Goal: Task Accomplishment & Management: Manage account settings

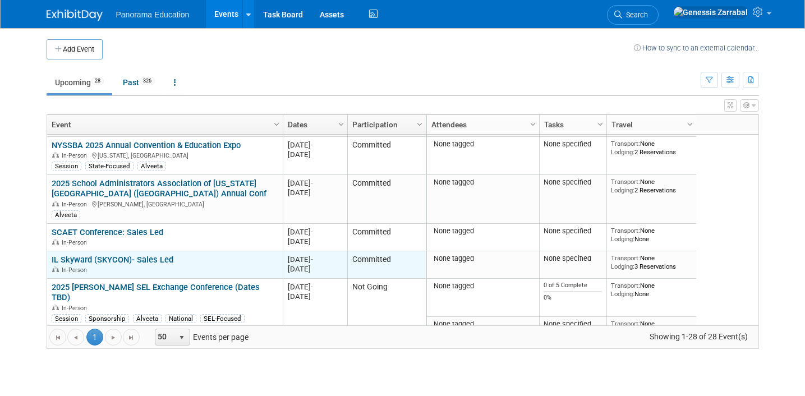
click at [155, 256] on link "IL Skyward (SKYCON)- Sales Led" at bounding box center [113, 260] width 122 height 10
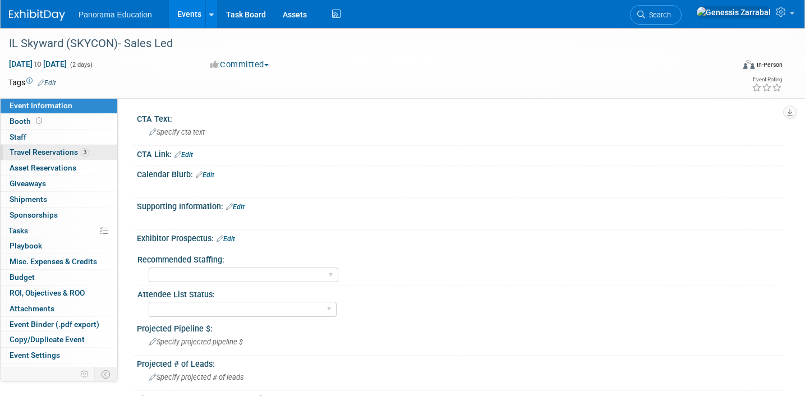
click at [98, 154] on link "3 Travel Reservations 3" at bounding box center [59, 152] width 117 height 15
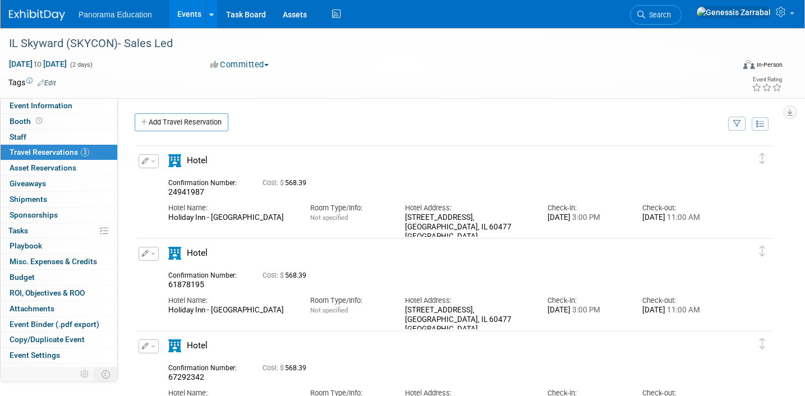
click at [144, 164] on icon "button" at bounding box center [145, 161] width 7 height 7
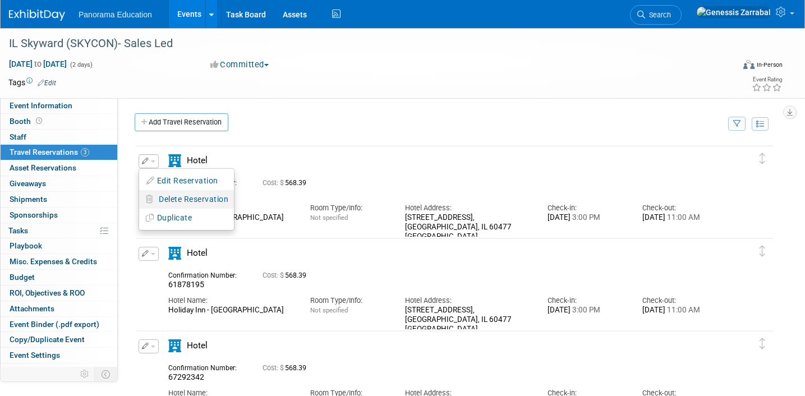
click at [173, 197] on span "Delete Reservation" at bounding box center [194, 199] width 70 height 9
click at [267, 208] on icon at bounding box center [267, 208] width 7 height 6
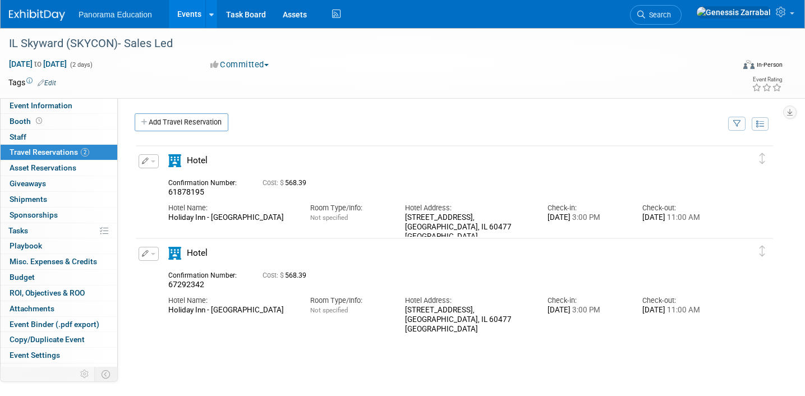
click at [150, 158] on button "button" at bounding box center [149, 161] width 20 height 14
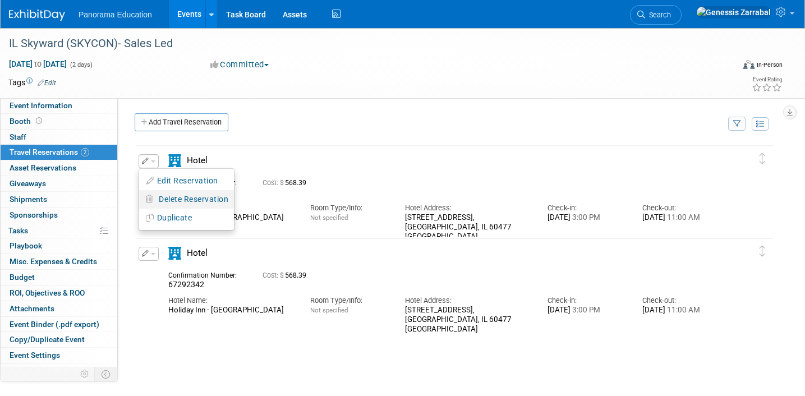
click at [176, 207] on button "Delete Reservation" at bounding box center [186, 199] width 95 height 16
click at [266, 209] on icon at bounding box center [267, 208] width 7 height 6
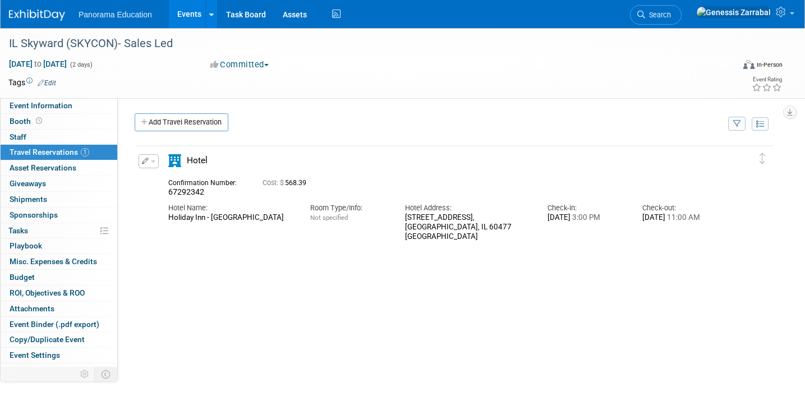
click at [148, 164] on button "button" at bounding box center [149, 161] width 20 height 14
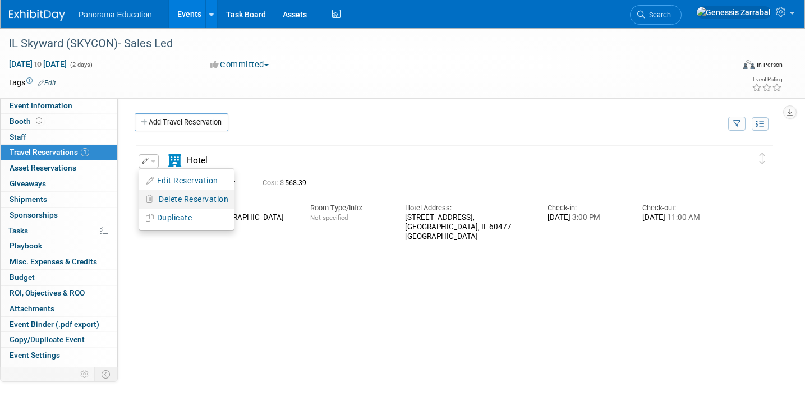
click at [195, 205] on button "Delete Reservation" at bounding box center [186, 199] width 95 height 16
click at [275, 211] on link "Yes" at bounding box center [275, 208] width 33 height 18
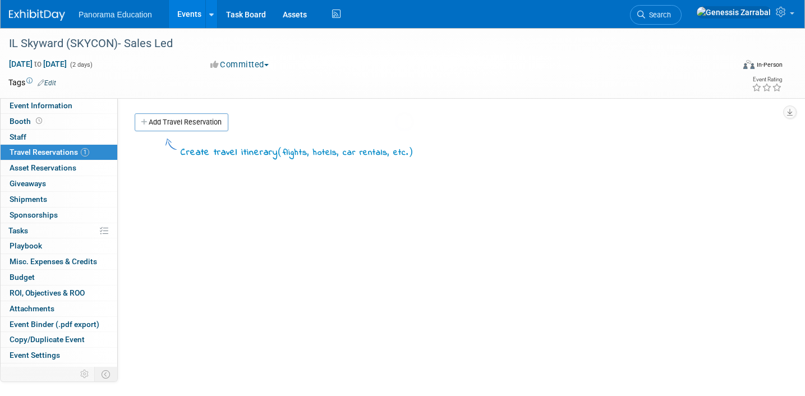
click at [395, 125] on div at bounding box center [403, 198] width 16 height 396
click at [196, 123] on link "Add Travel Reservation" at bounding box center [182, 122] width 94 height 18
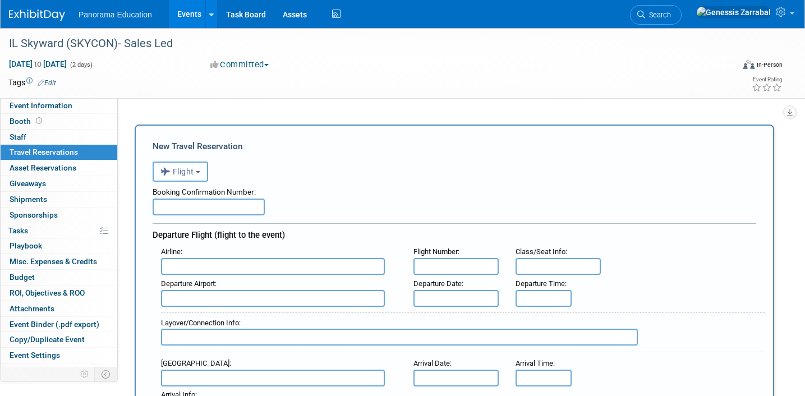
click at [195, 175] on button "Flight" at bounding box center [181, 172] width 56 height 20
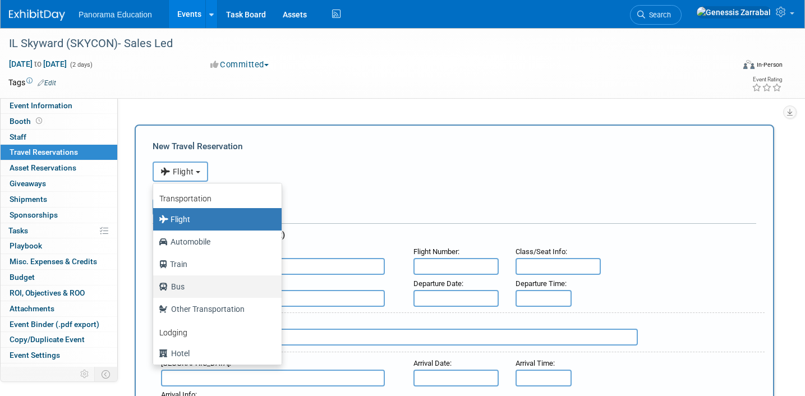
scroll to position [40, 0]
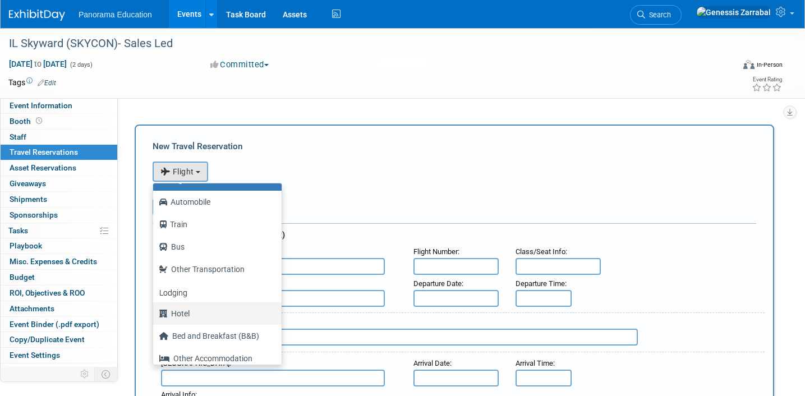
click at [209, 312] on label "Hotel" at bounding box center [215, 314] width 112 height 18
click at [155, 312] on input "Hotel" at bounding box center [151, 312] width 7 height 7
select select "6"
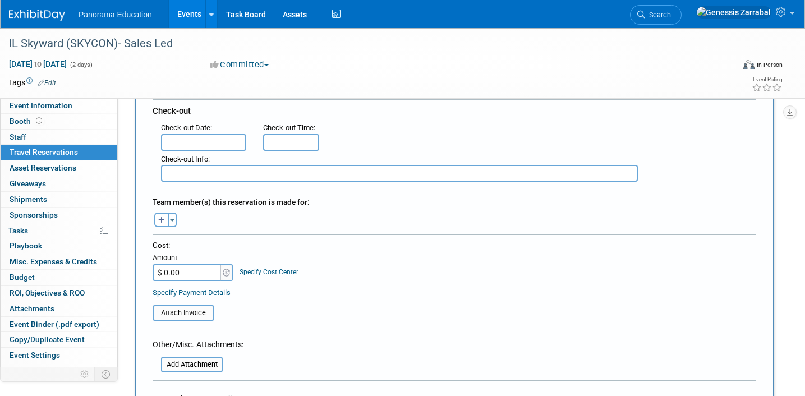
scroll to position [298, 0]
click at [187, 275] on input "$ 0.00" at bounding box center [188, 274] width 70 height 17
type input "$ 736.19"
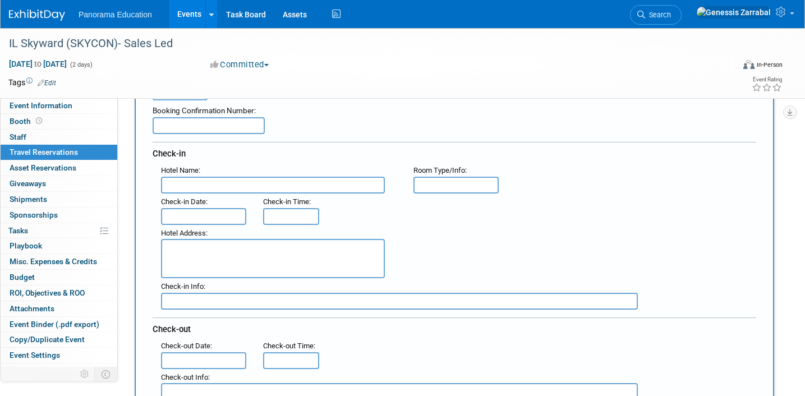
scroll to position [0, 0]
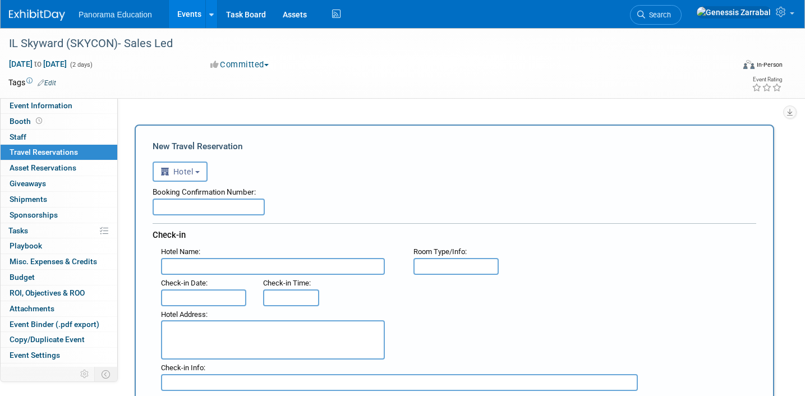
click at [191, 273] on input "text" at bounding box center [273, 266] width 224 height 17
paste input "EVEN Hotel [GEOGRAPHIC_DATA]-[GEOGRAPHIC_DATA]-Conv Ctr, an [GEOGRAPHIC_DATA]"
type input "EVEN Hotel [GEOGRAPHIC_DATA]-[GEOGRAPHIC_DATA]-Conv Ctr, an [GEOGRAPHIC_DATA]"
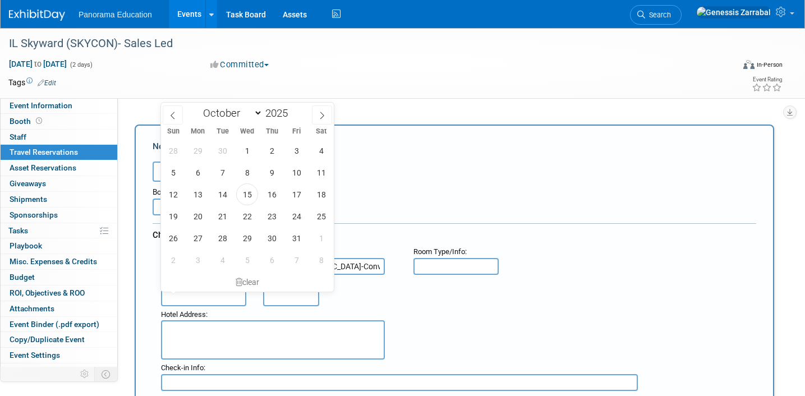
click at [192, 300] on input "text" at bounding box center [203, 298] width 85 height 17
click at [216, 242] on span "28" at bounding box center [223, 238] width 22 height 22
type input "[DATE]"
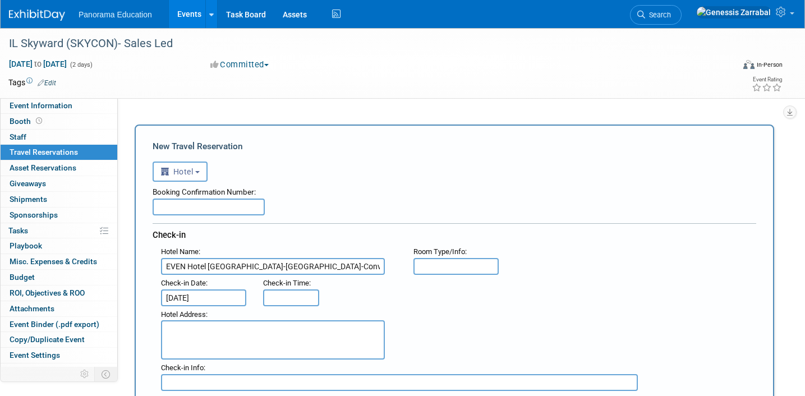
type input "3:00 PM"
click at [304, 304] on input "3:00 PM" at bounding box center [291, 298] width 56 height 17
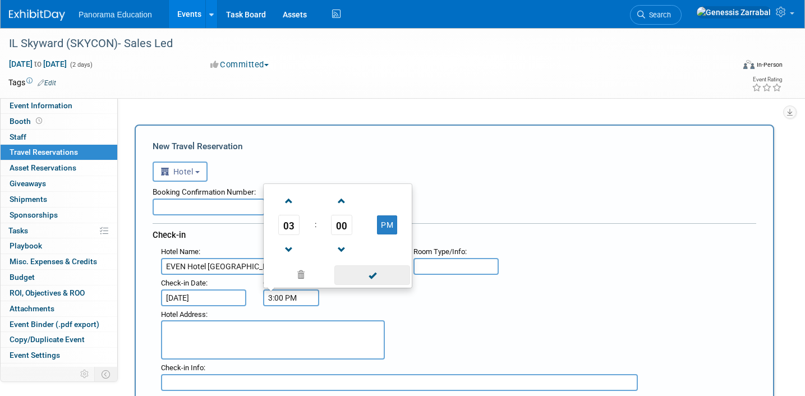
click at [355, 278] on span at bounding box center [372, 275] width 76 height 20
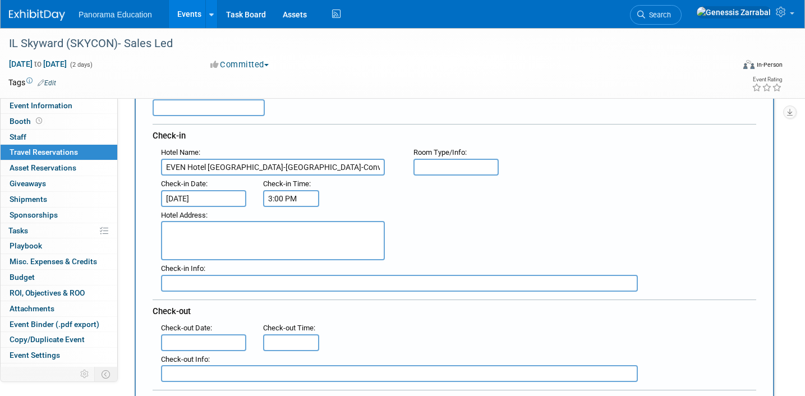
scroll to position [134, 0]
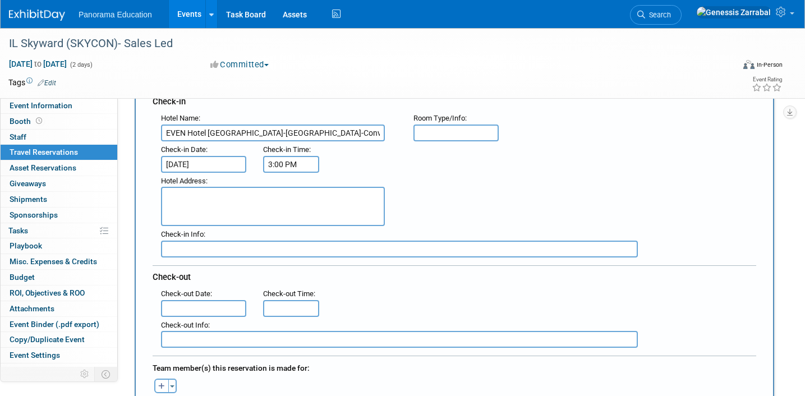
click at [214, 308] on input "text" at bounding box center [203, 308] width 85 height 17
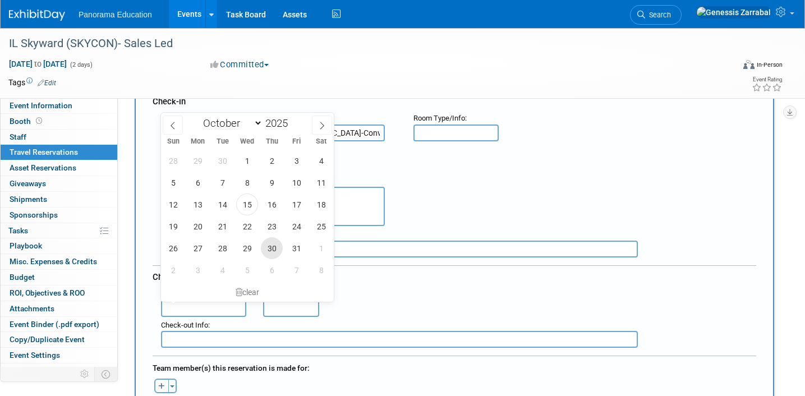
click at [274, 247] on span "30" at bounding box center [272, 248] width 22 height 22
type input "[DATE]"
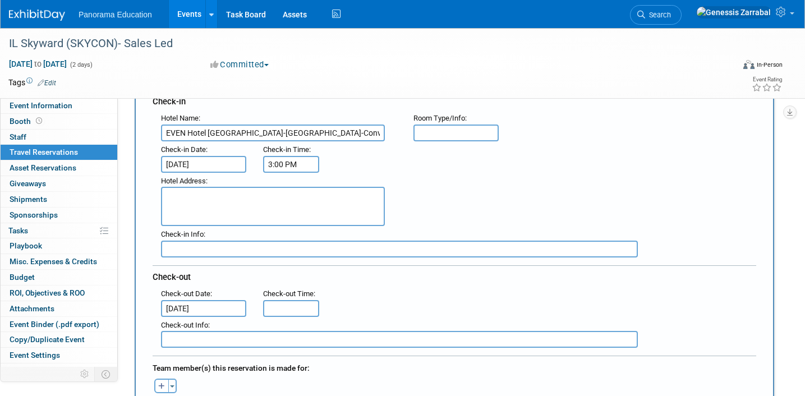
type input "11:00 AM"
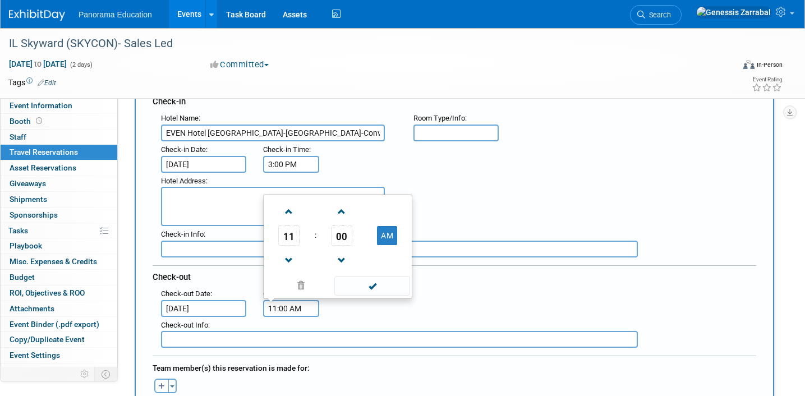
click at [287, 302] on input "11:00 AM" at bounding box center [291, 308] width 56 height 17
click at [364, 286] on span at bounding box center [372, 286] width 76 height 20
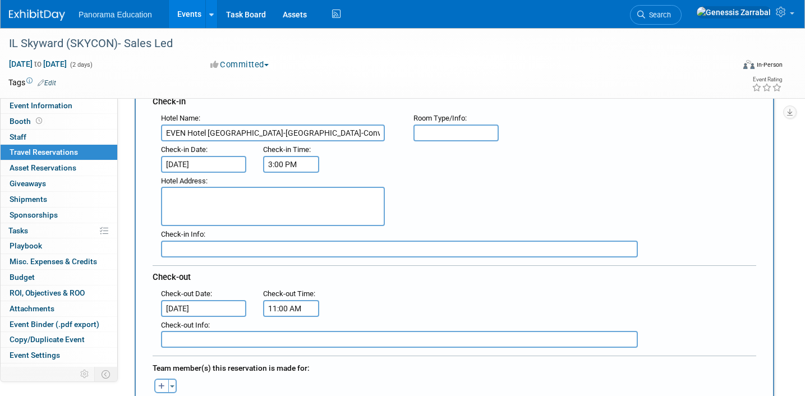
click at [227, 205] on textarea at bounding box center [273, 206] width 224 height 39
paste textarea "[STREET_ADDRESS]"
type textarea "[STREET_ADDRESS]"
click at [453, 205] on div "Hotel Address : [STREET_ADDRESS]" at bounding box center [459, 200] width 612 height 54
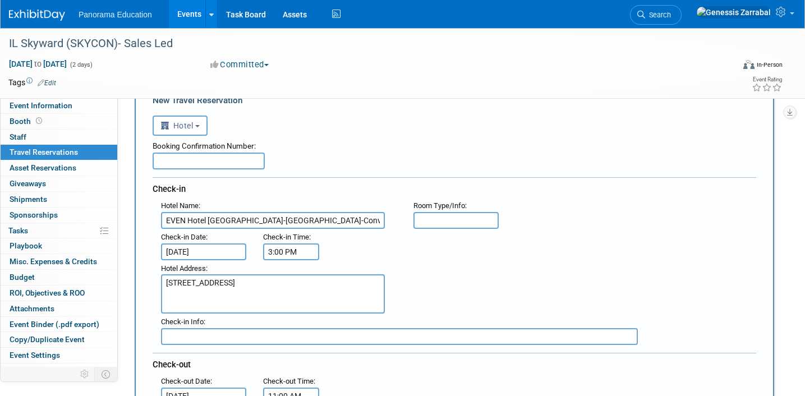
scroll to position [0, 0]
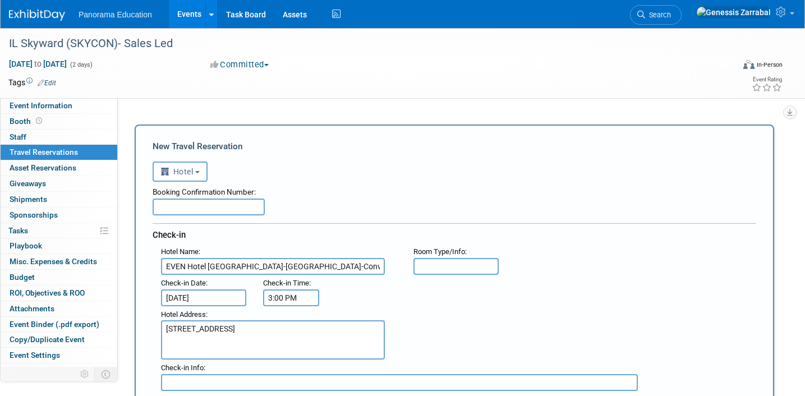
click at [229, 206] on input "text" at bounding box center [209, 207] width 112 height 17
paste input "61585717"
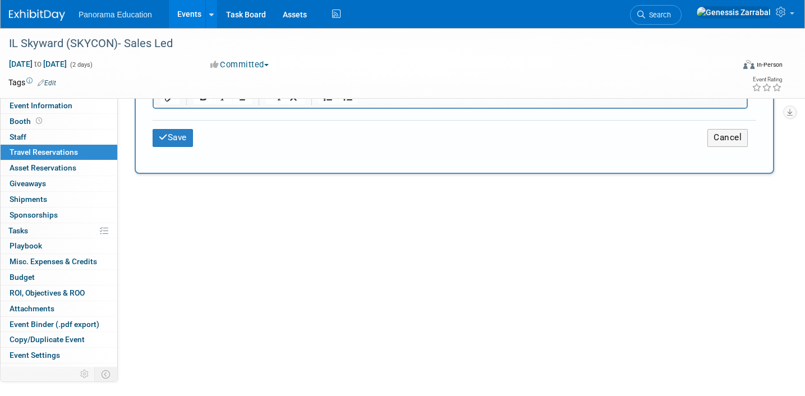
scroll to position [664, 0]
type input "61585717"
click at [178, 139] on button "Save" at bounding box center [173, 138] width 40 height 17
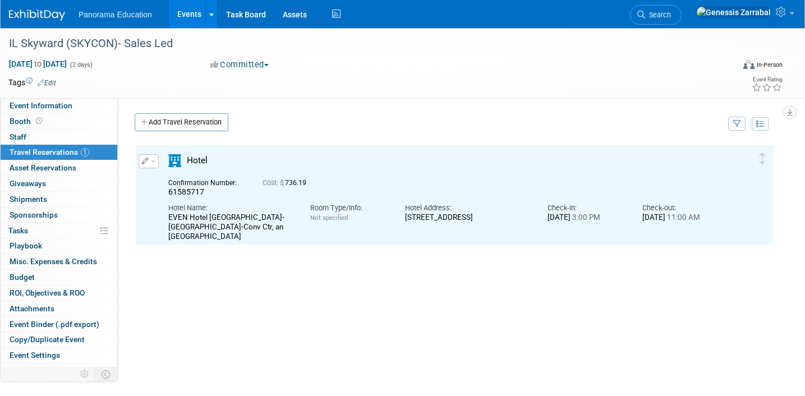
scroll to position [0, 0]
click at [149, 164] on button "button" at bounding box center [149, 161] width 20 height 14
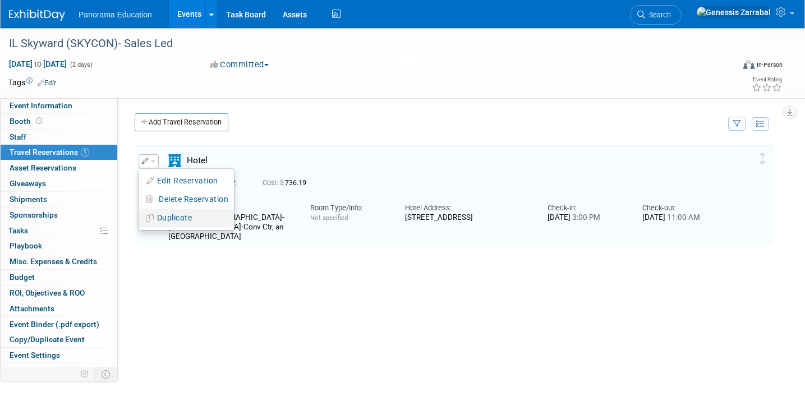
click at [169, 217] on button "Duplicate" at bounding box center [186, 218] width 95 height 16
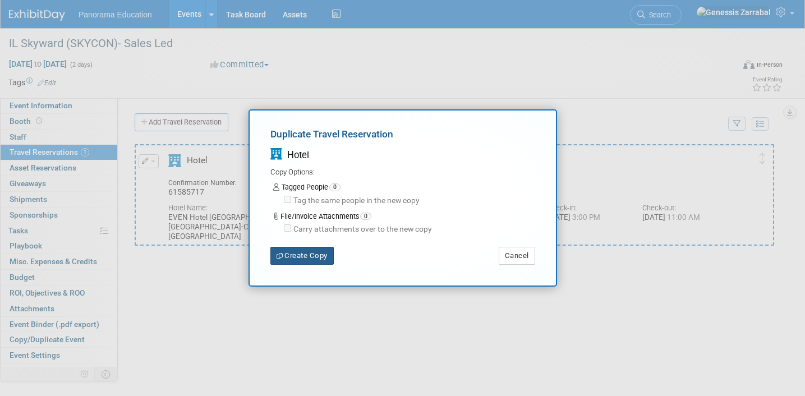
click at [281, 247] on button "Create Copy" at bounding box center [301, 256] width 63 height 18
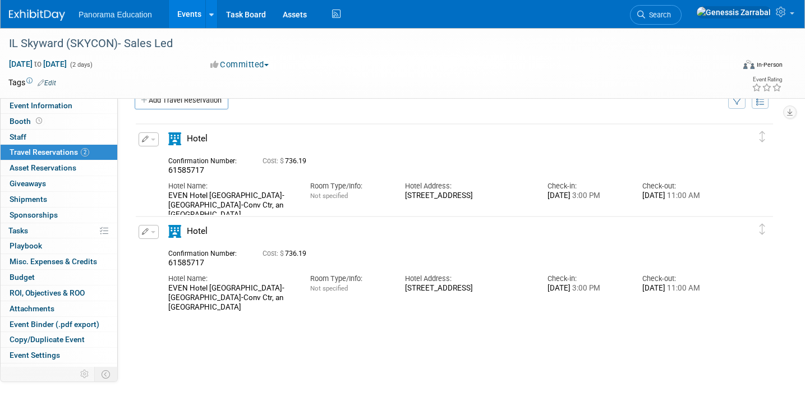
click at [158, 226] on div "Edit Reservation [GEOGRAPHIC_DATA]" at bounding box center [149, 232] width 20 height 14
click at [158, 232] on button "button" at bounding box center [149, 232] width 20 height 14
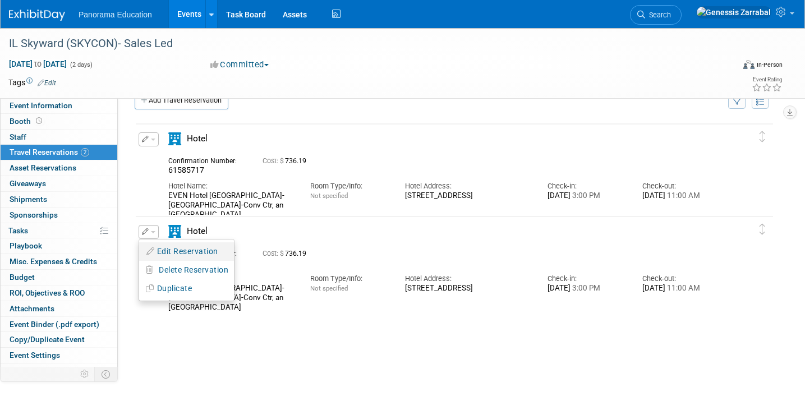
click at [175, 253] on button "Edit Reservation" at bounding box center [186, 252] width 95 height 16
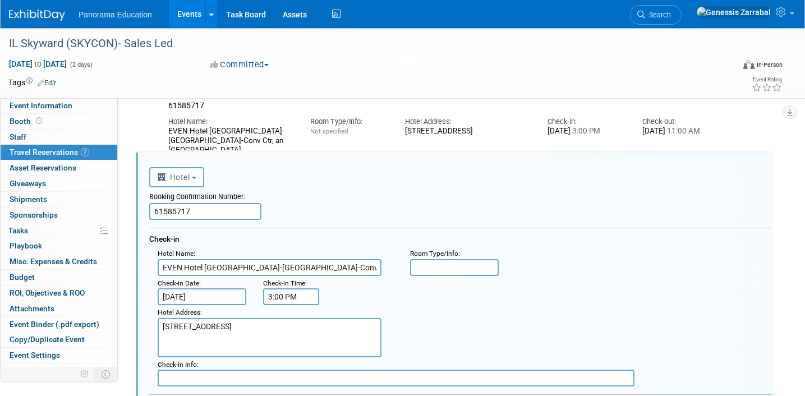
scroll to position [112, 0]
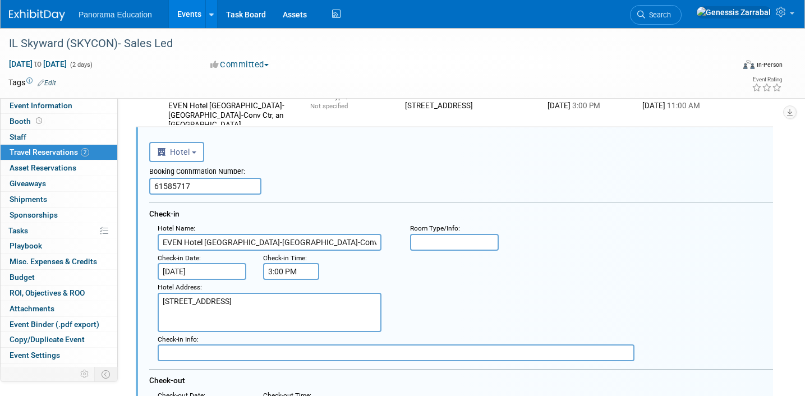
click at [226, 187] on input "61585717" at bounding box center [205, 186] width 112 height 17
paste input "43670804"
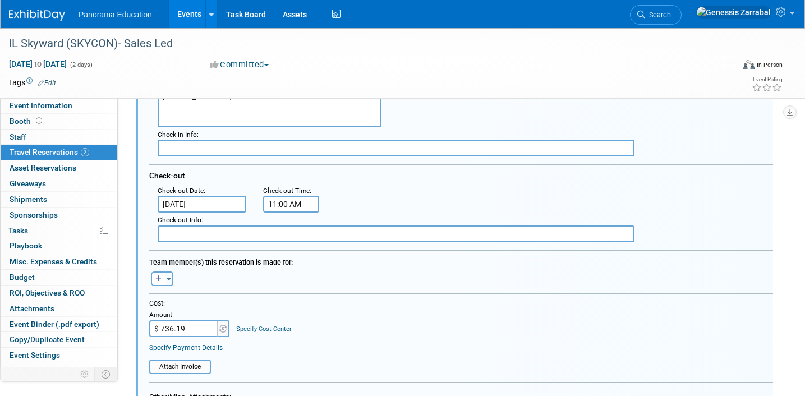
scroll to position [622, 0]
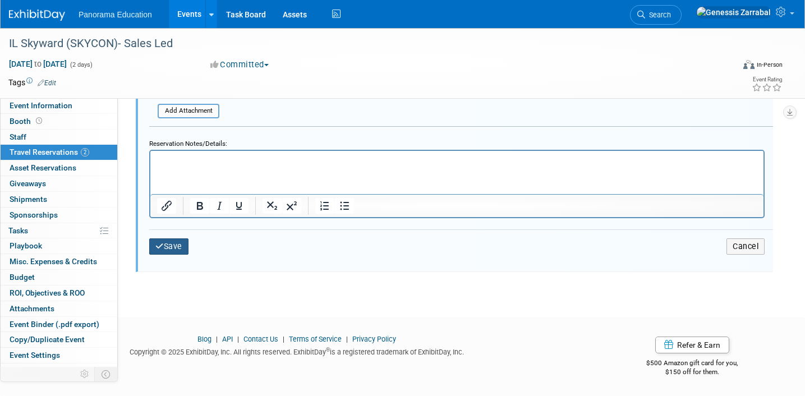
type input "43670804"
click at [166, 253] on button "Save" at bounding box center [168, 247] width 39 height 16
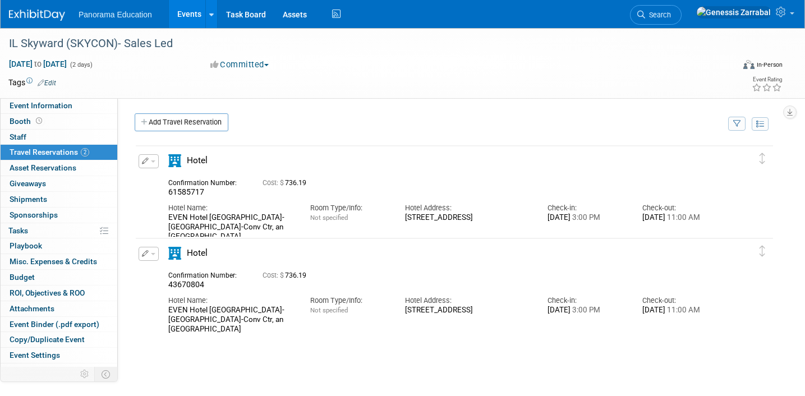
scroll to position [1, 0]
click at [152, 250] on button "button" at bounding box center [149, 253] width 20 height 14
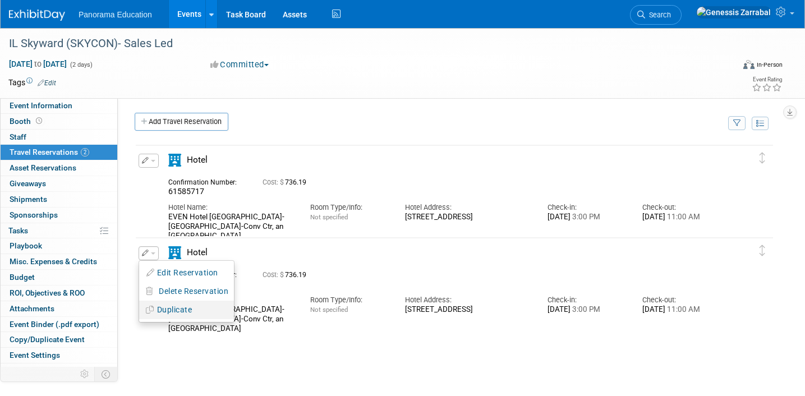
click at [172, 308] on button "Duplicate" at bounding box center [186, 310] width 95 height 16
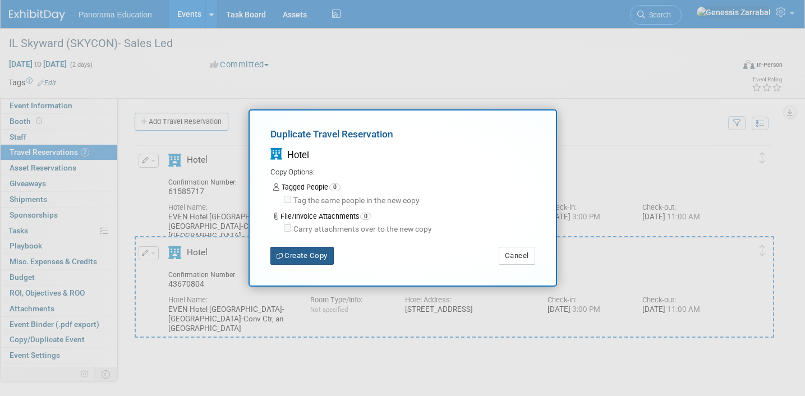
click at [314, 251] on button "Create Copy" at bounding box center [301, 256] width 63 height 18
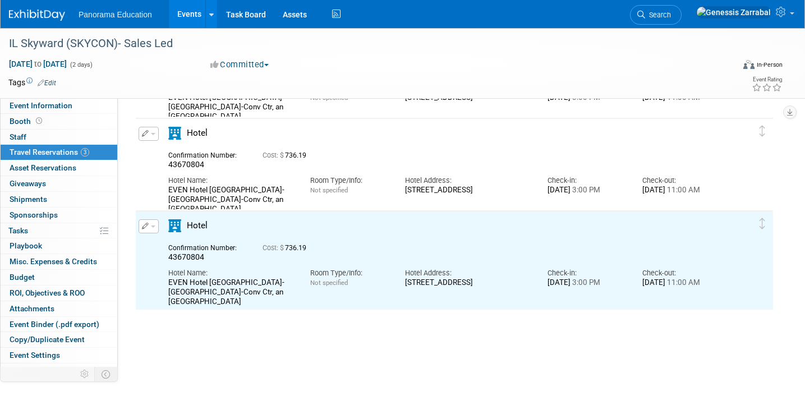
scroll to position [0, 0]
click at [146, 229] on icon "button" at bounding box center [145, 226] width 7 height 7
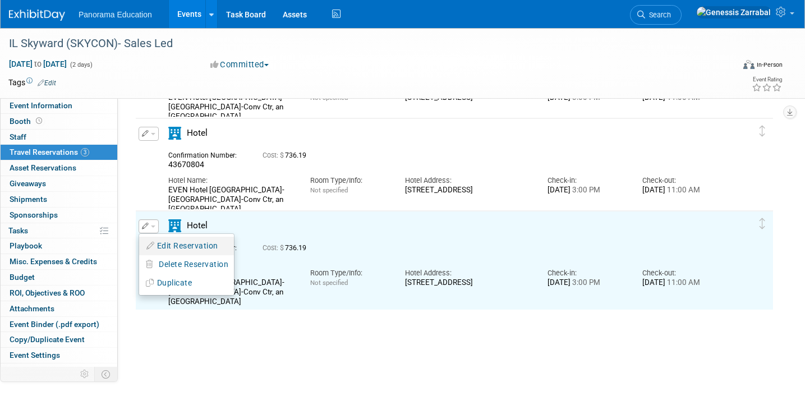
click at [160, 242] on button "Edit Reservation" at bounding box center [186, 246] width 95 height 16
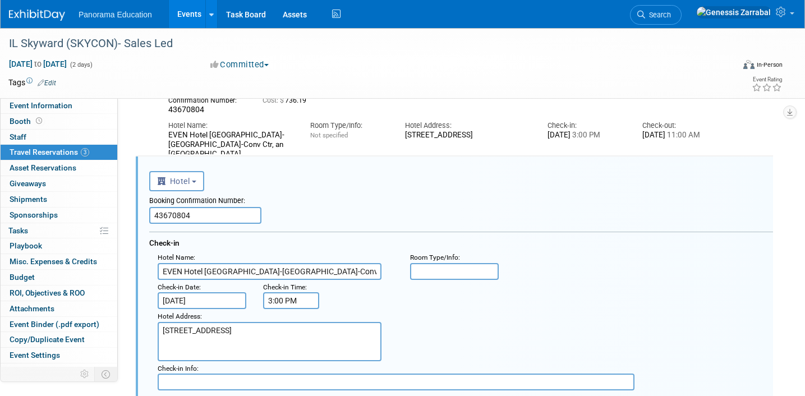
scroll to position [204, 0]
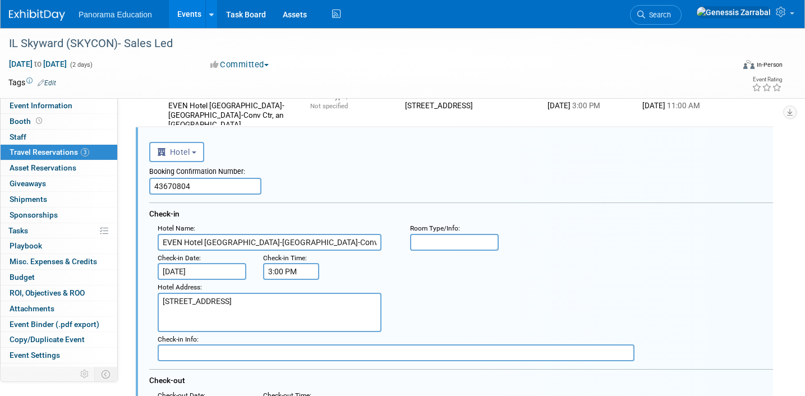
click at [180, 186] on input "43670804" at bounding box center [205, 186] width 112 height 17
paste input "5687287"
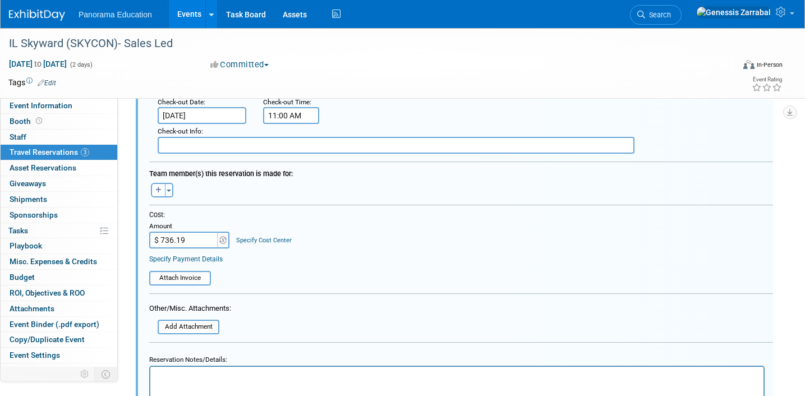
scroll to position [657, 0]
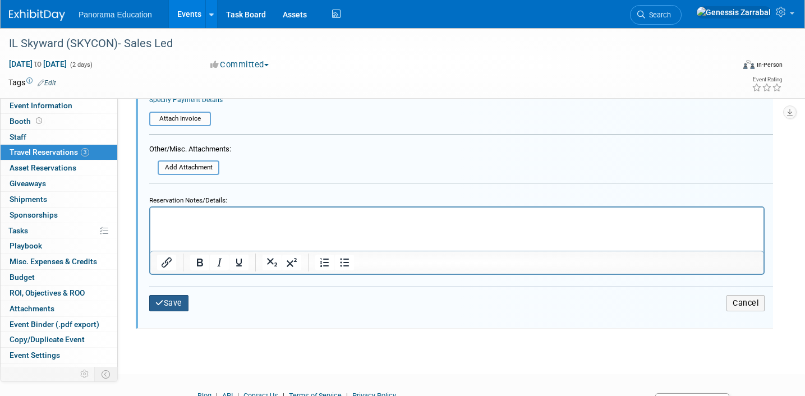
type input "45687287"
click at [171, 308] on button "Save" at bounding box center [168, 303] width 39 height 16
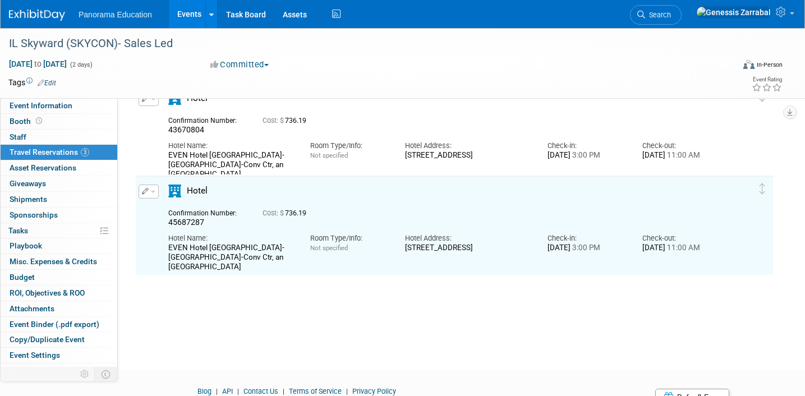
scroll to position [136, 0]
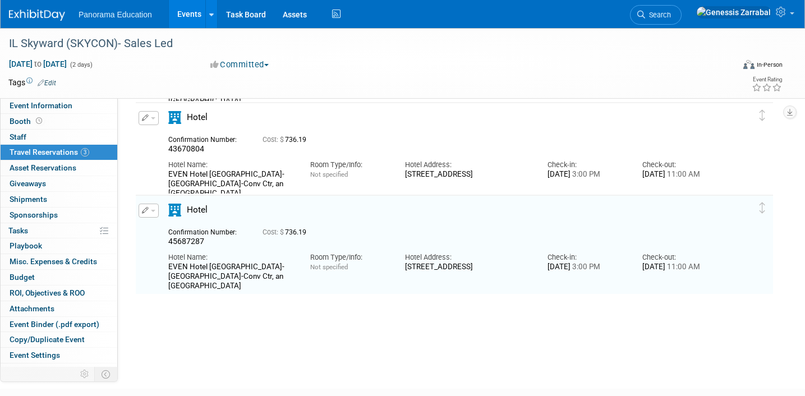
click at [155, 211] on button "button" at bounding box center [149, 211] width 20 height 14
click at [172, 269] on button "Duplicate" at bounding box center [186, 267] width 95 height 16
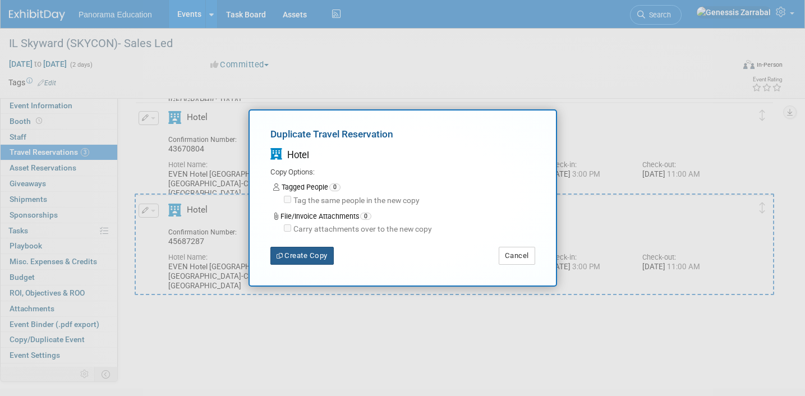
click at [292, 260] on button "Create Copy" at bounding box center [301, 256] width 63 height 18
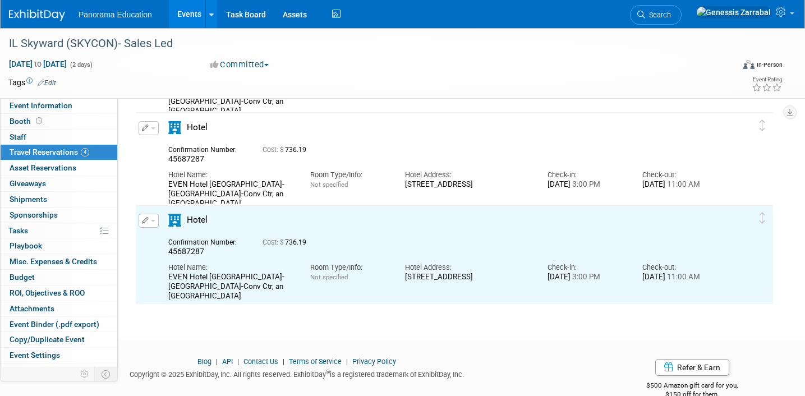
scroll to position [0, 0]
click at [149, 219] on button "button" at bounding box center [149, 221] width 20 height 14
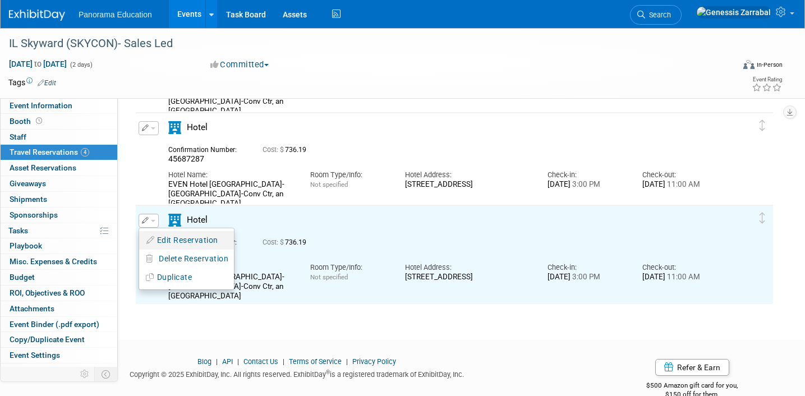
click at [172, 238] on button "Edit Reservation" at bounding box center [186, 240] width 95 height 16
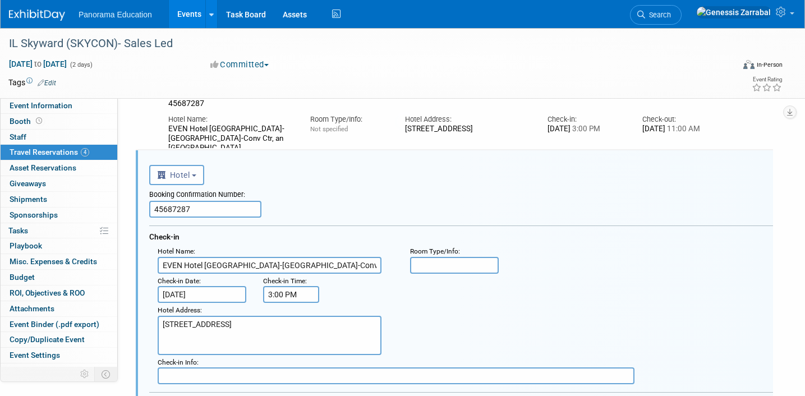
scroll to position [297, 0]
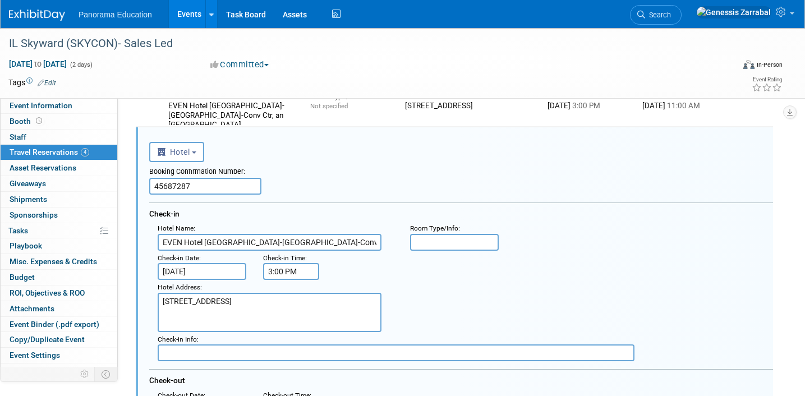
click at [194, 189] on input "45687287" at bounding box center [205, 186] width 112 height 17
paste input "8050441"
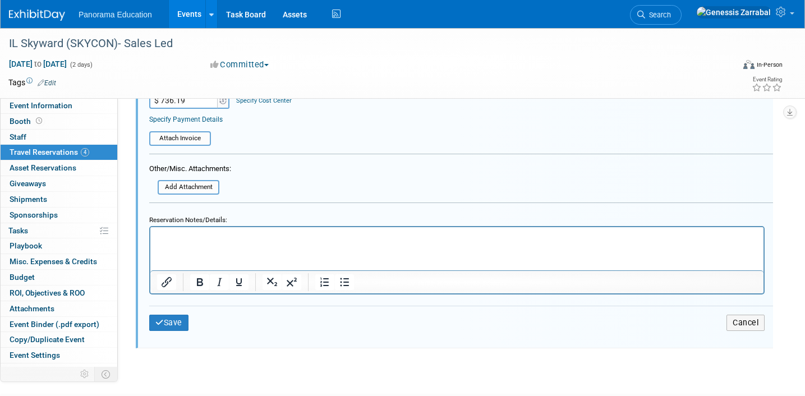
scroll to position [737, 0]
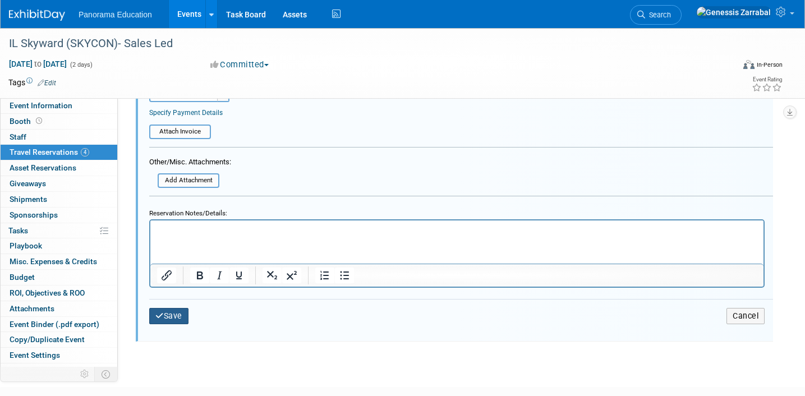
type input "48050441"
click at [175, 321] on button "Save" at bounding box center [168, 316] width 39 height 16
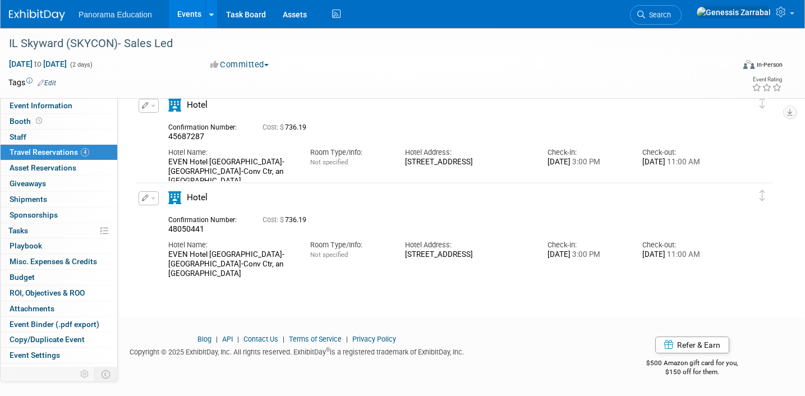
scroll to position [0, 0]
click at [156, 198] on button "button" at bounding box center [149, 198] width 20 height 14
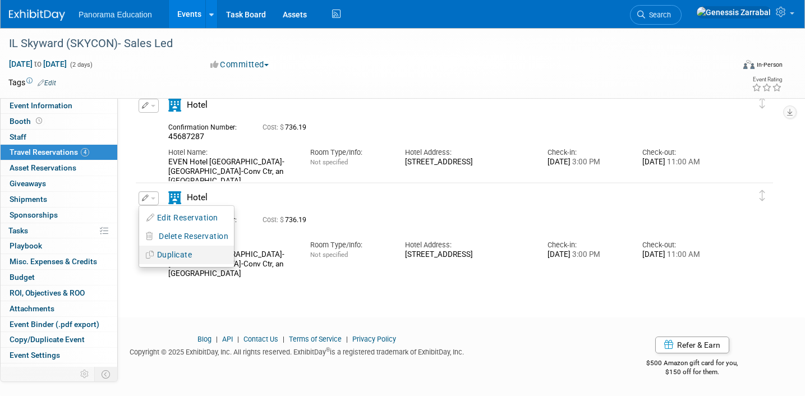
click at [159, 253] on button "Duplicate" at bounding box center [186, 255] width 95 height 16
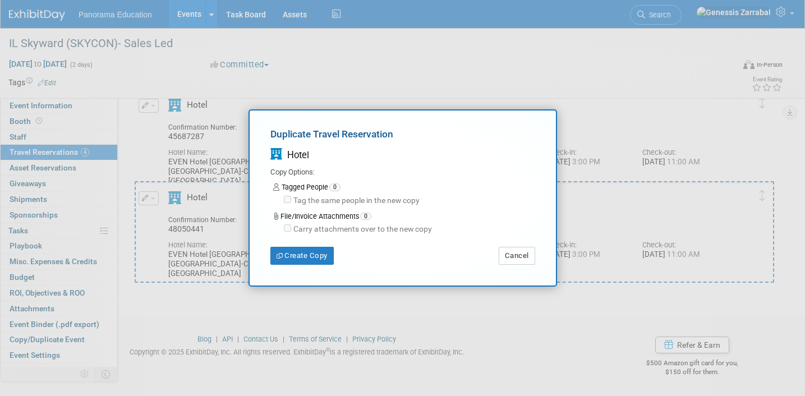
click at [312, 244] on div "Duplicate Travel Reservation Hotel Copy Options: Tagged People 0 Tag the same p…" at bounding box center [402, 195] width 265 height 137
click at [309, 255] on button "Create Copy" at bounding box center [301, 256] width 63 height 18
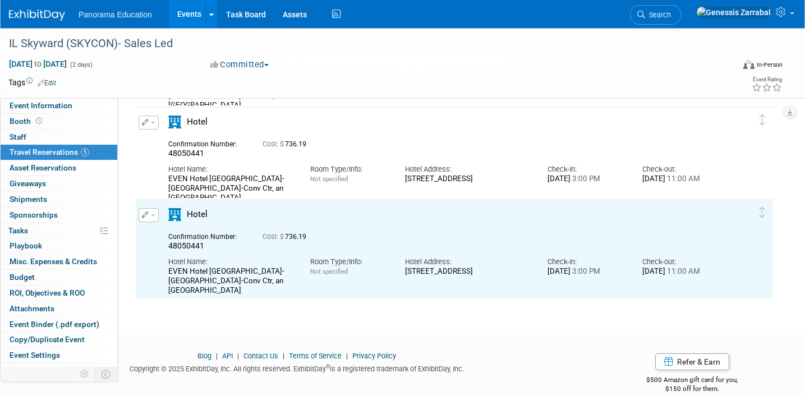
click at [150, 219] on button "button" at bounding box center [149, 215] width 20 height 14
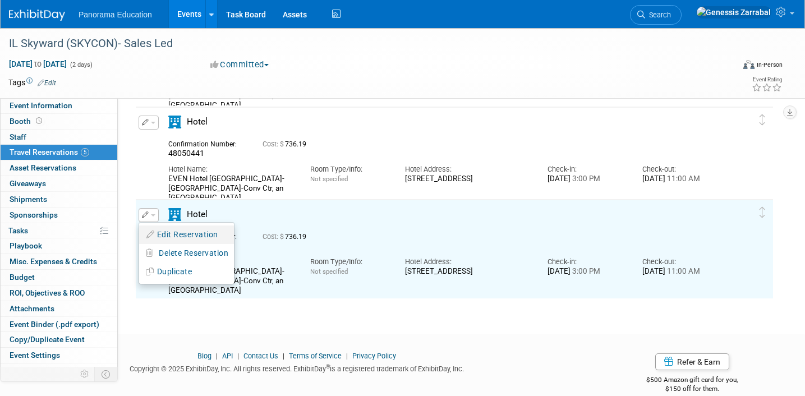
click at [158, 228] on button "Edit Reservation" at bounding box center [186, 235] width 95 height 16
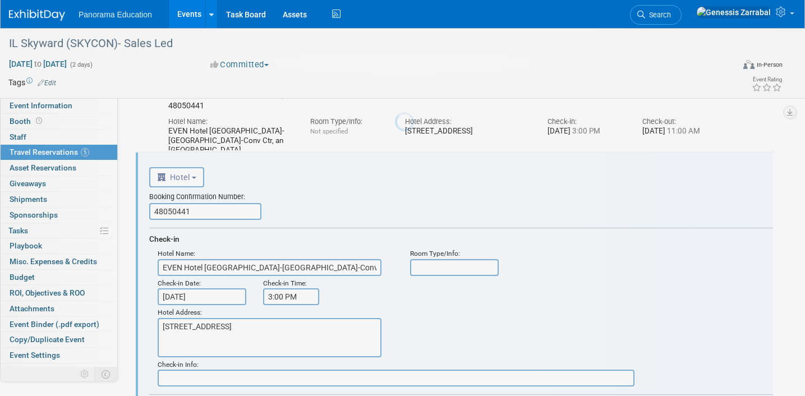
scroll to position [389, 0]
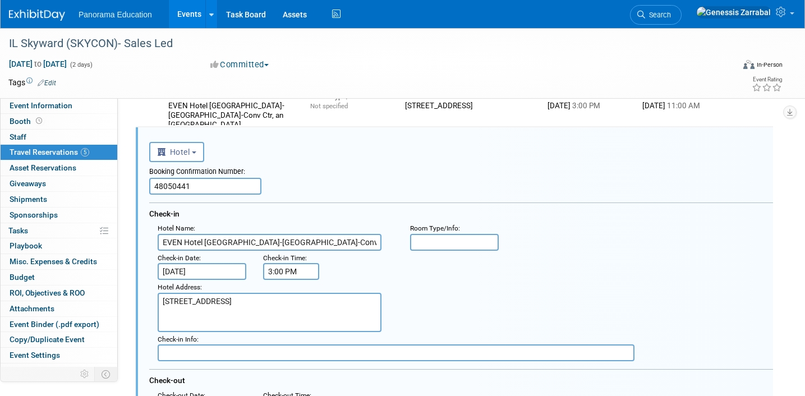
click at [164, 187] on input "48050441" at bounding box center [205, 186] width 112 height 17
paste input "81409966"
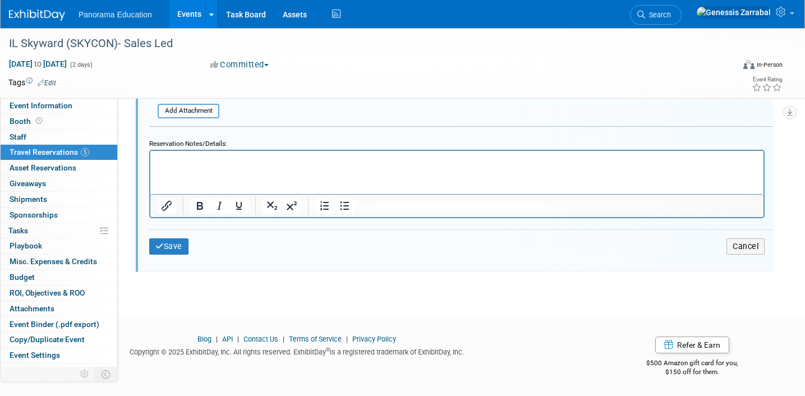
type input "81409966"
click at [170, 255] on div "Save Cancel" at bounding box center [461, 247] width 624 height 34
click at [167, 251] on button "Save" at bounding box center [168, 247] width 39 height 16
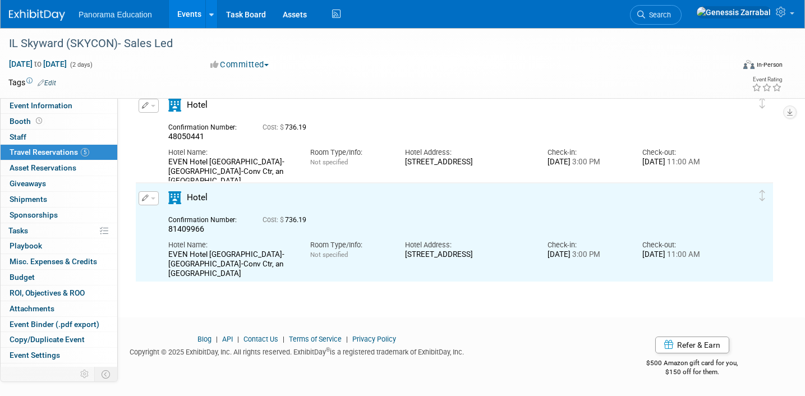
scroll to position [0, 0]
